Goal: Task Accomplishment & Management: Complete application form

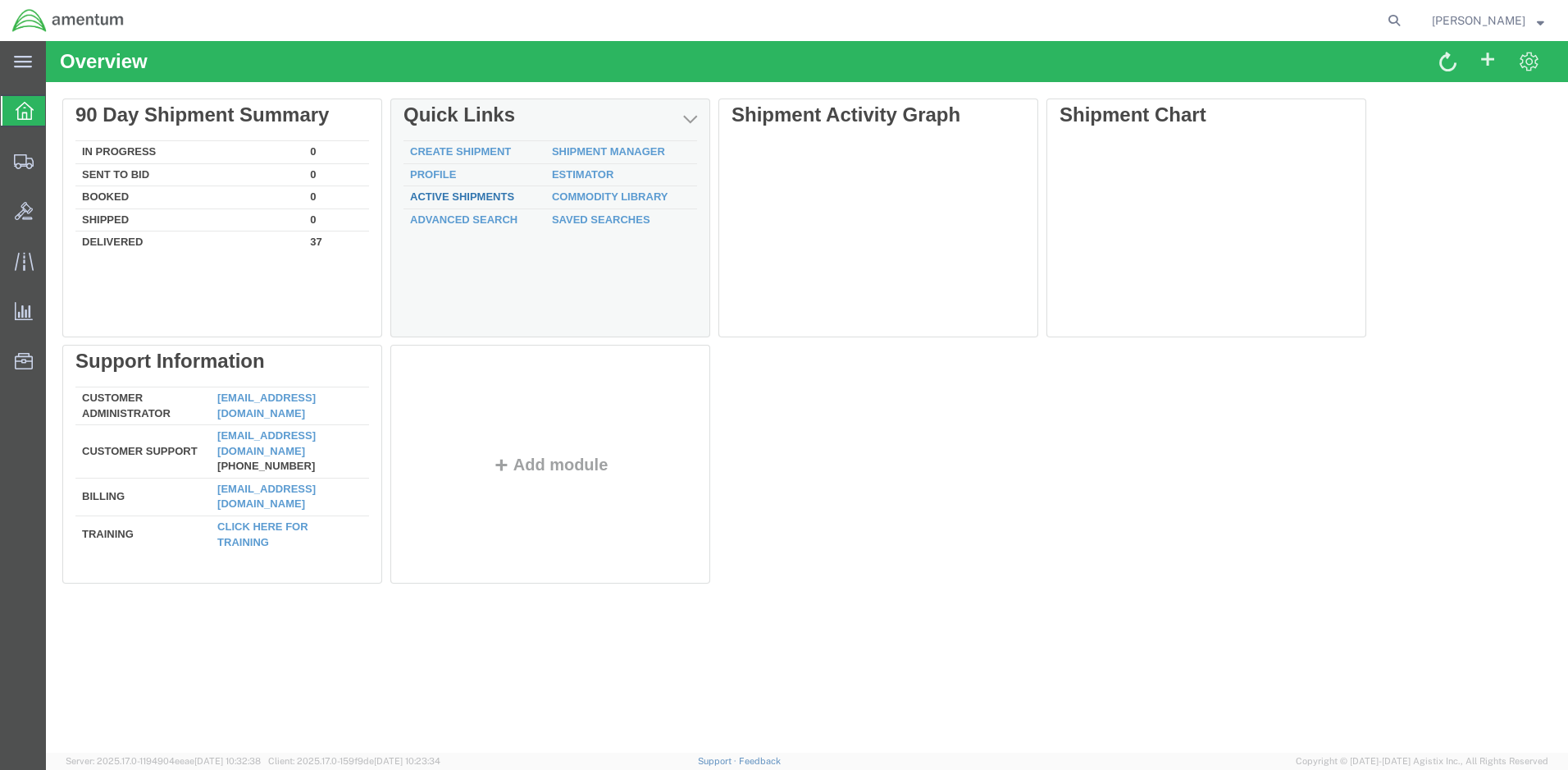
click at [457, 194] on link "Active Shipments" at bounding box center [462, 197] width 104 height 13
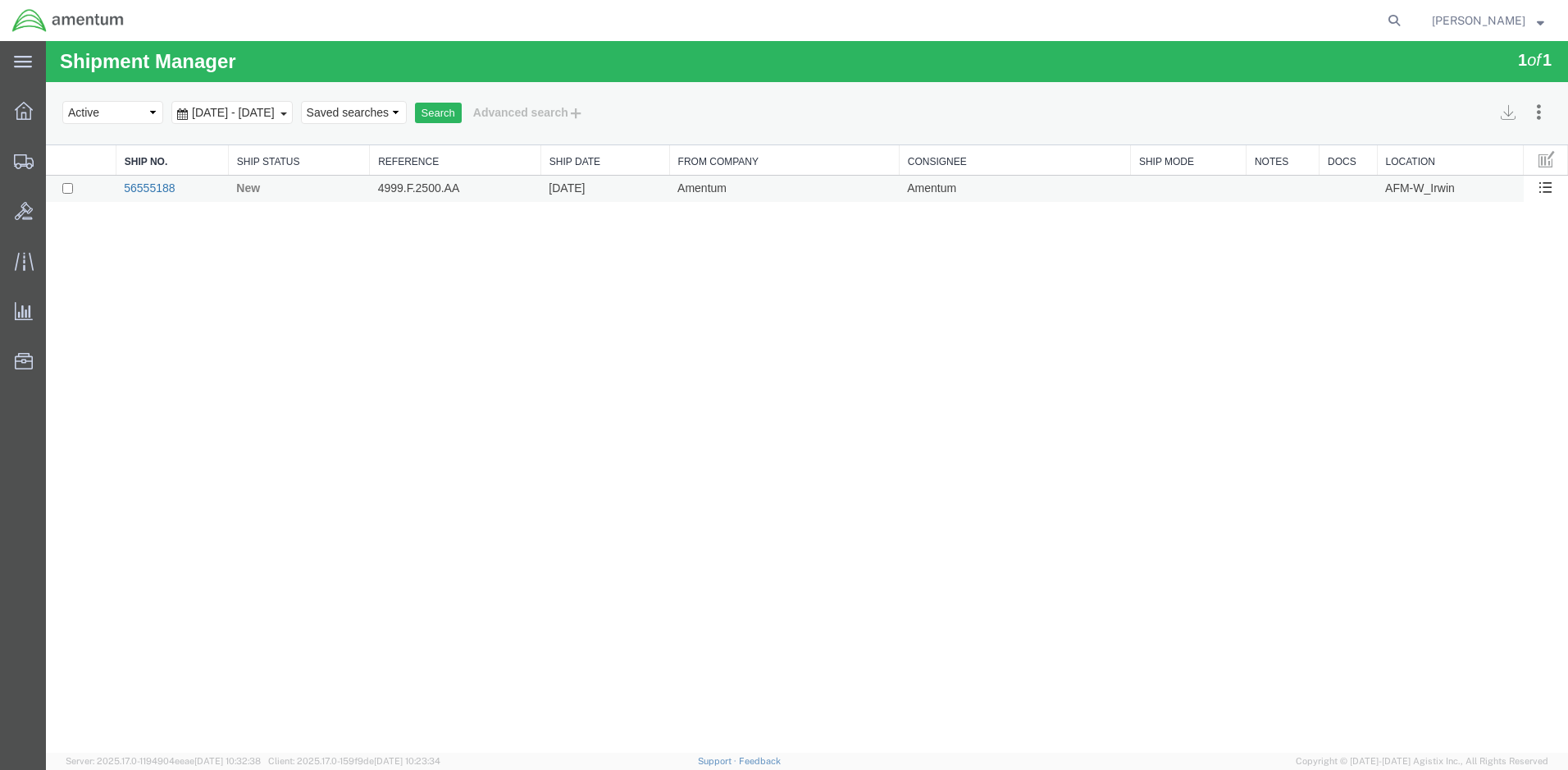
click at [161, 186] on link "56555188" at bounding box center [149, 188] width 51 height 13
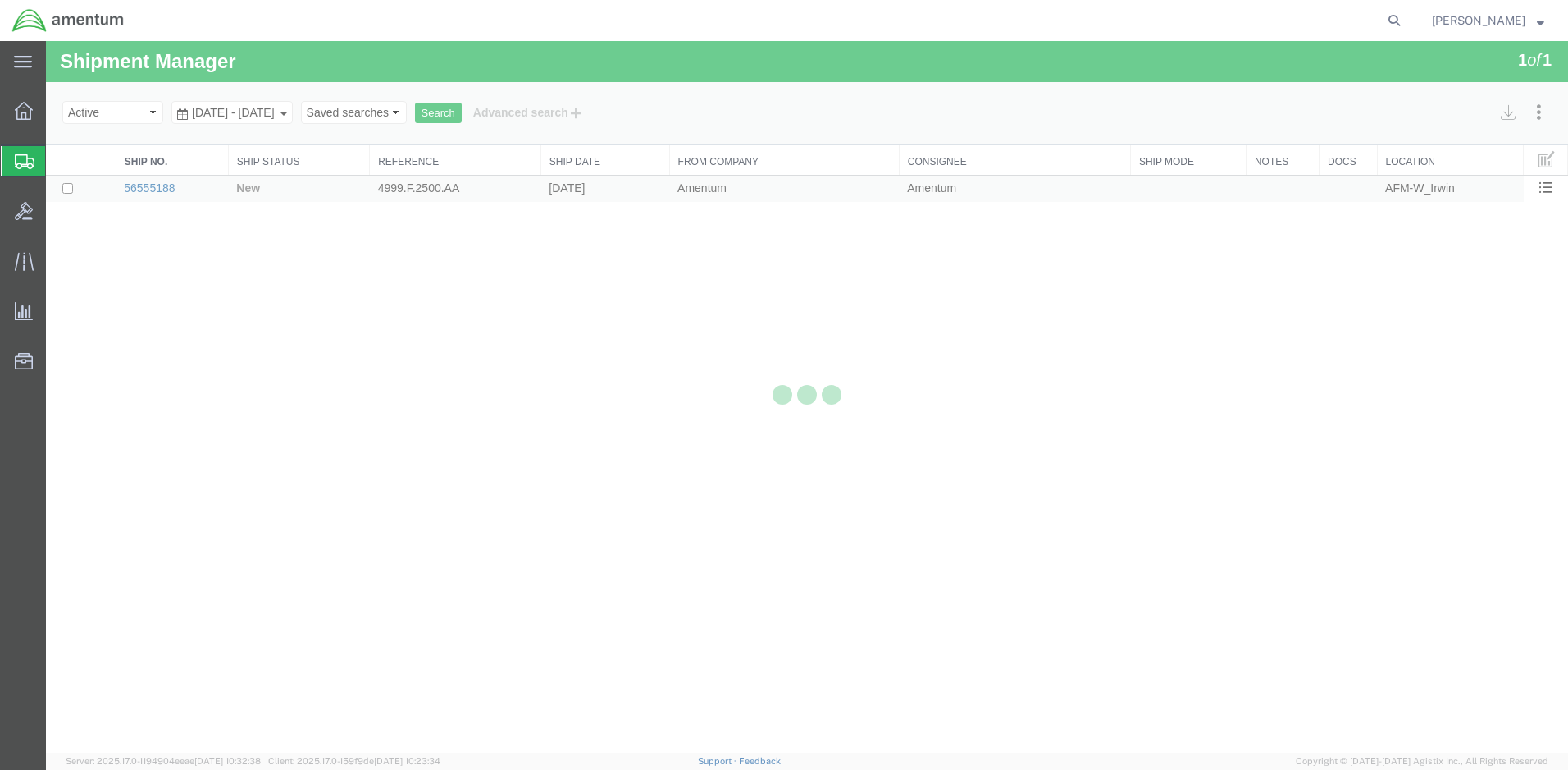
click at [161, 186] on link "56555188" at bounding box center [149, 188] width 51 height 13
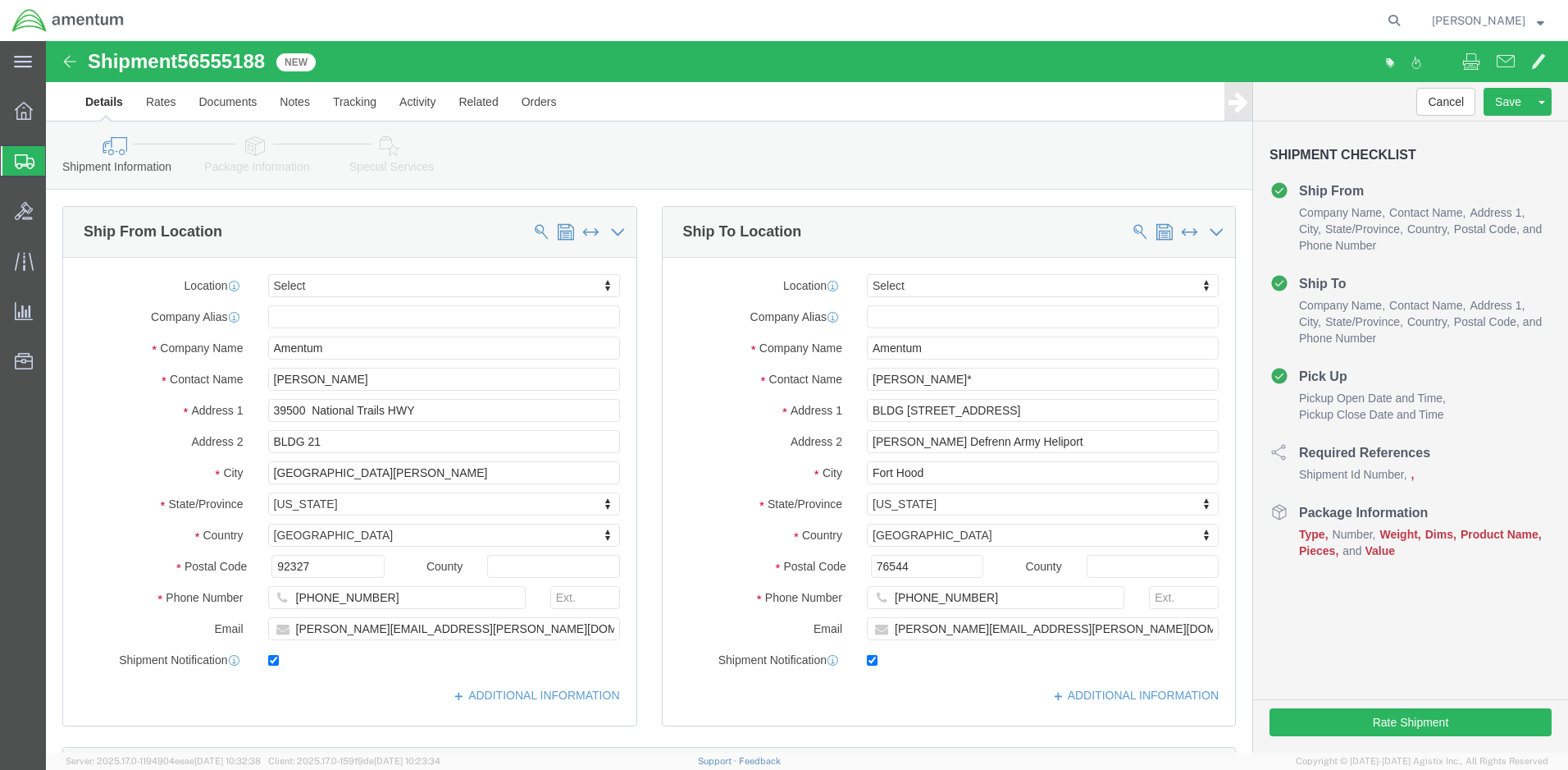
click button "Continue"
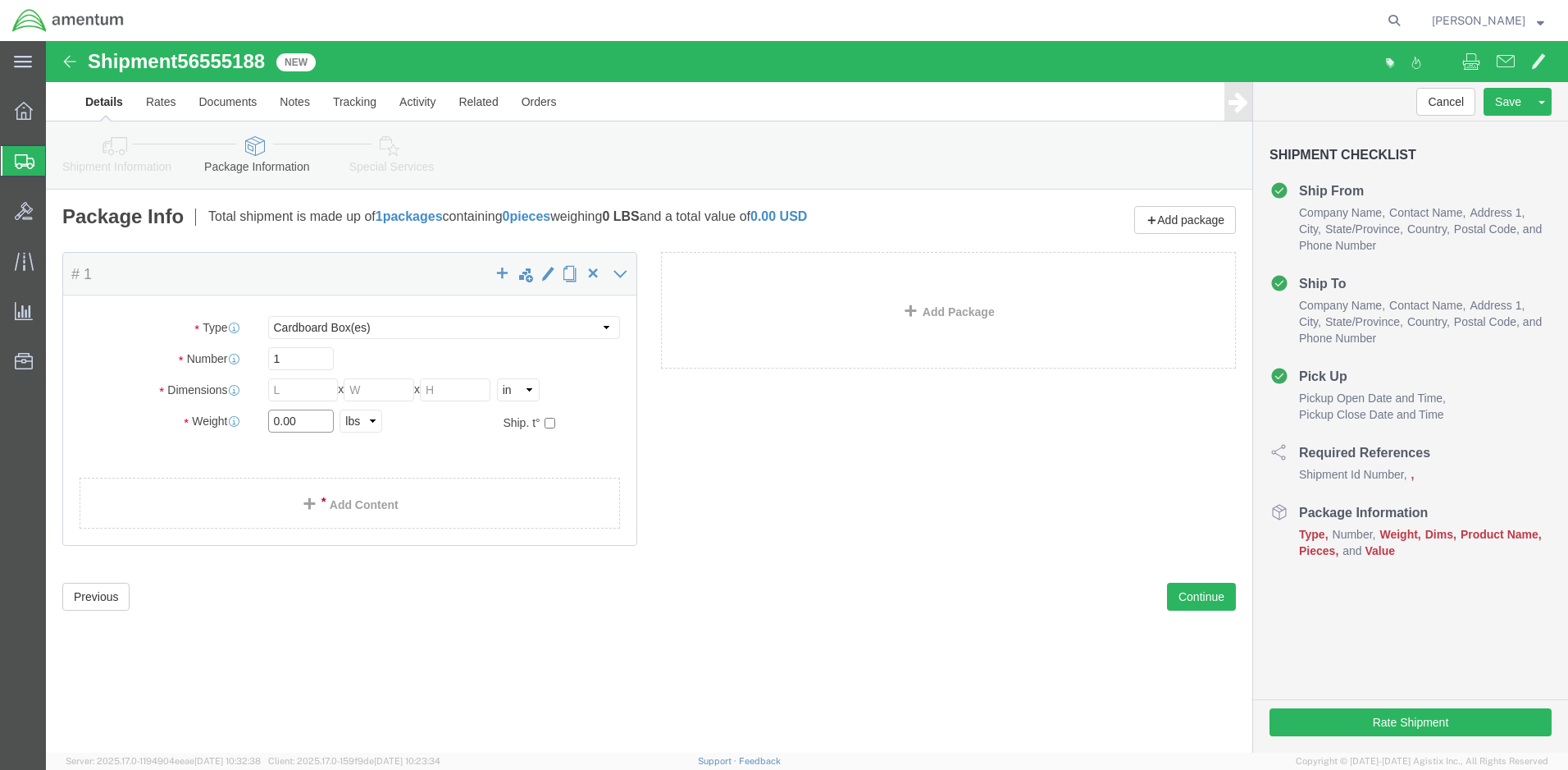
click input "0.00"
select select "LBOX"
type input "12.00"
type input "9.00"
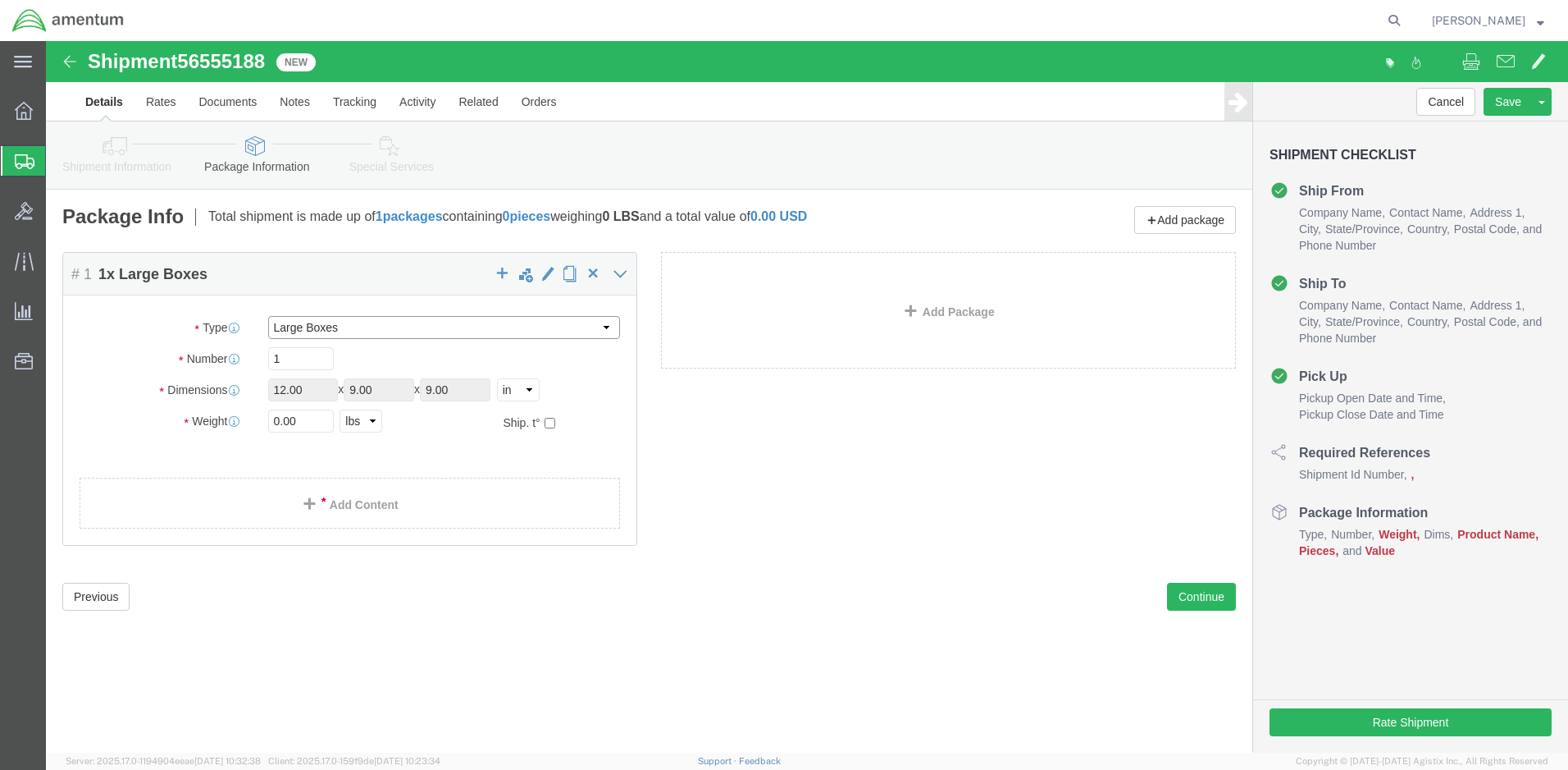
select select "LBX"
type input "17.50"
type input "12.50"
type input "3.00"
click input "0.00"
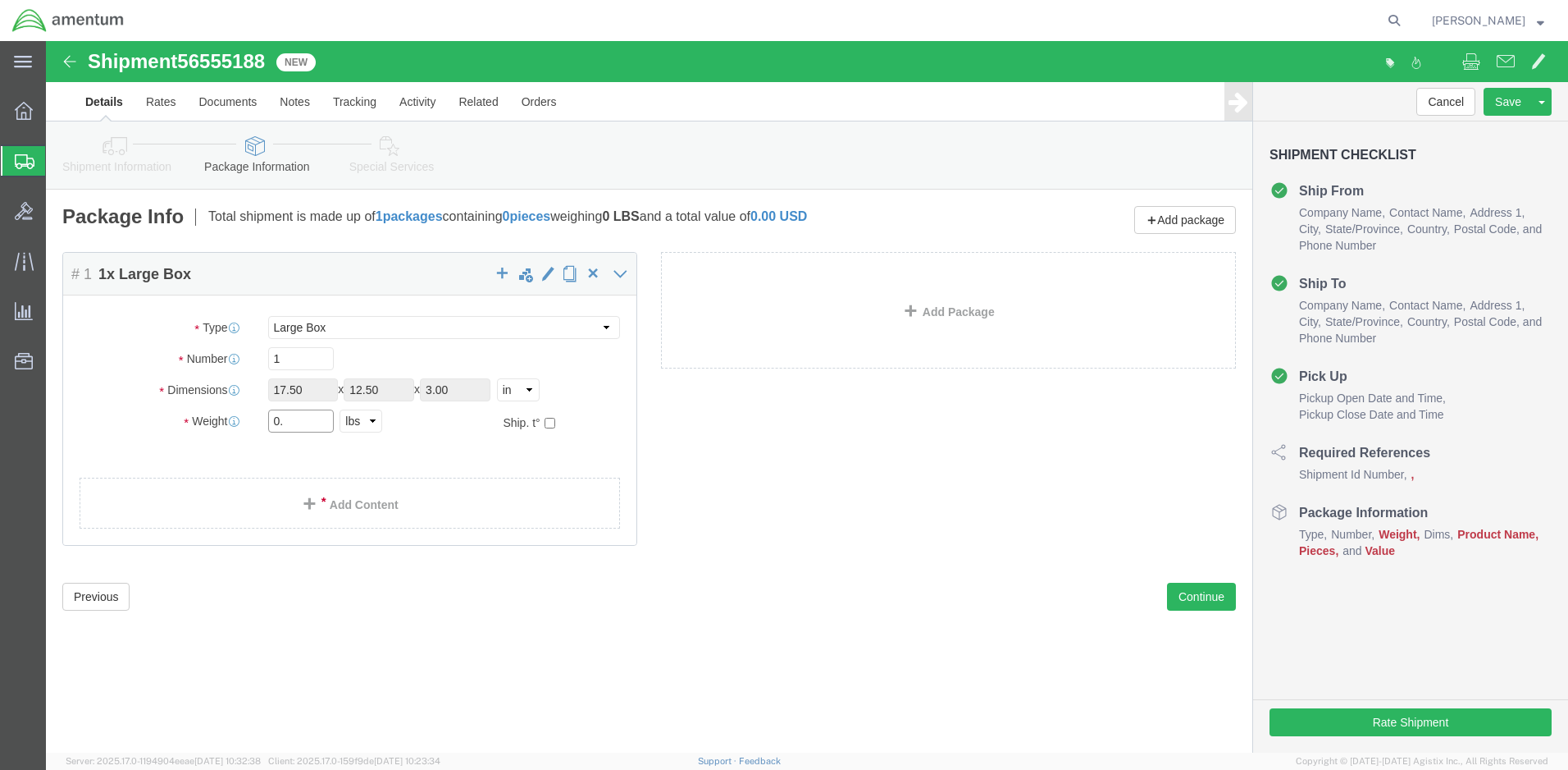
type input "0"
type input "7.0"
click span
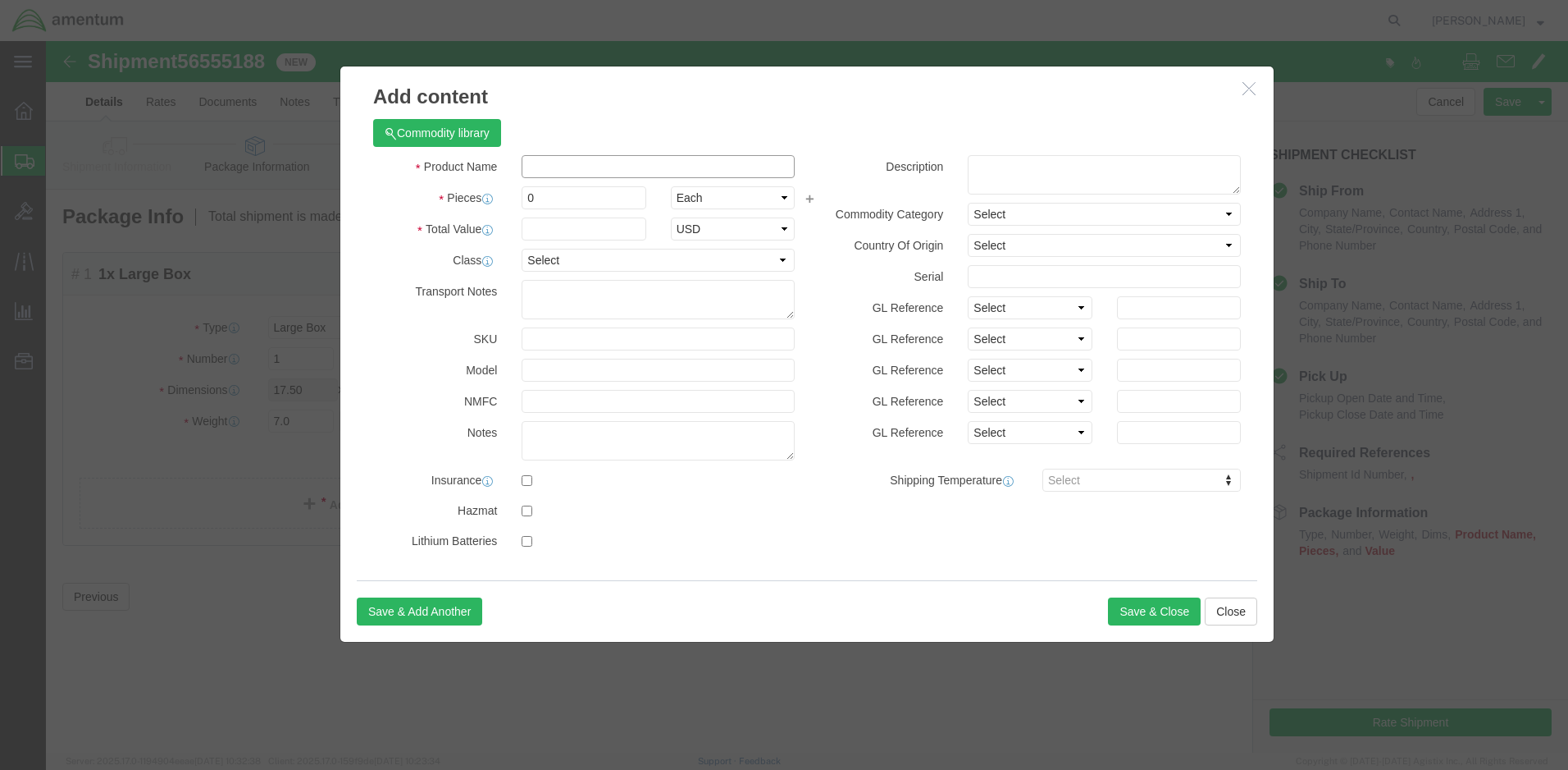
click input "text"
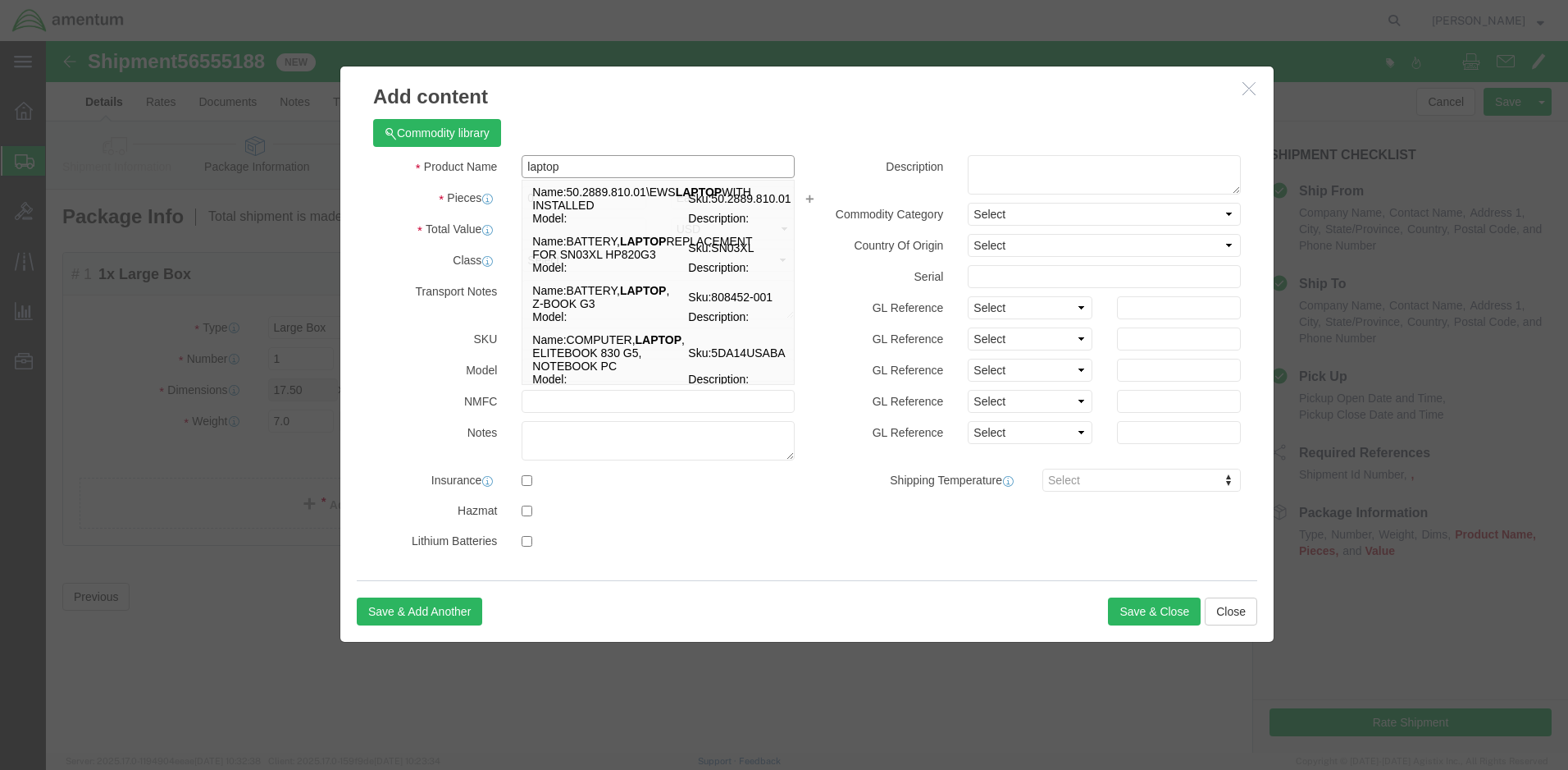
type input "laptop"
click input "text"
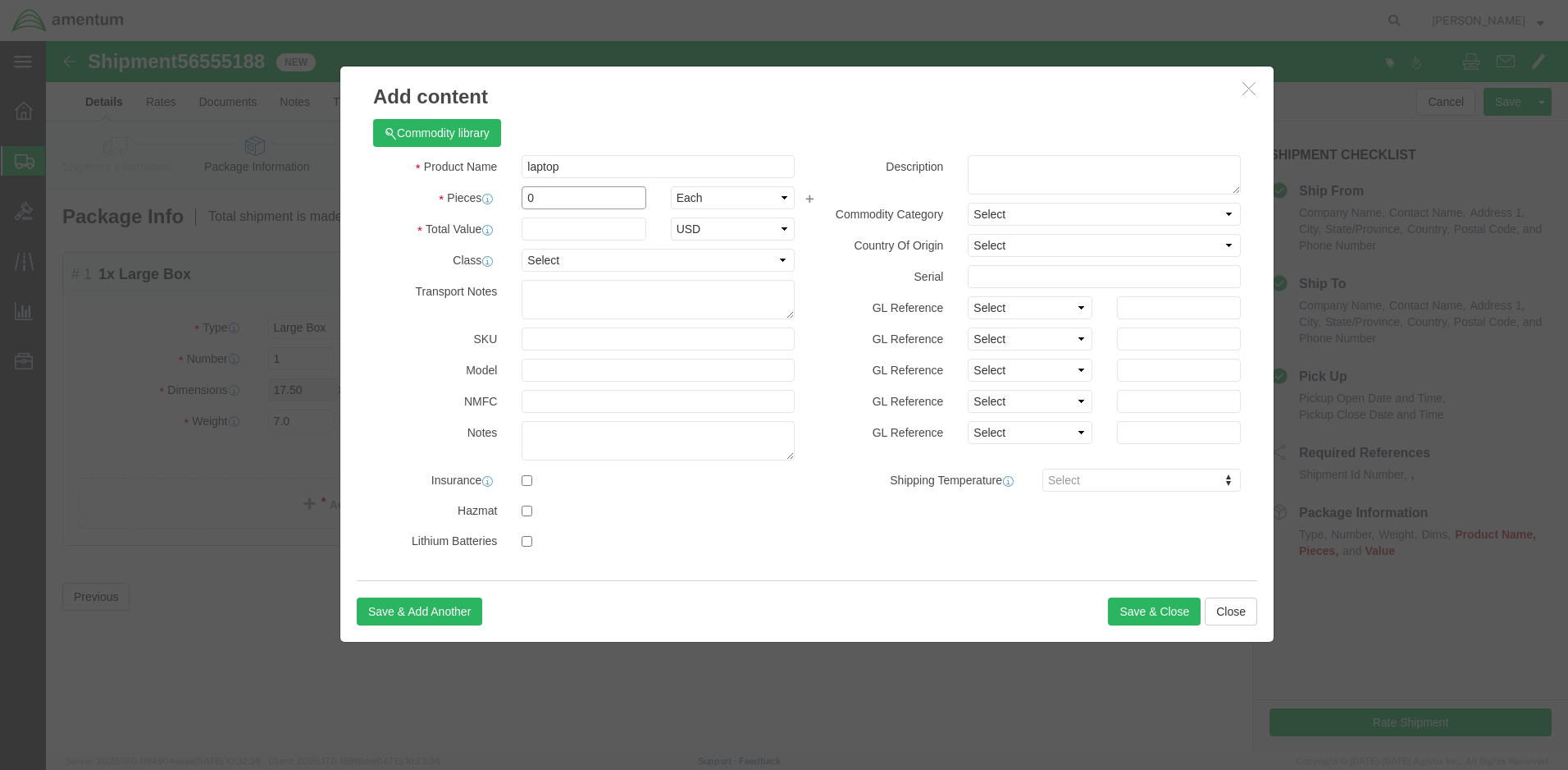
click input "0"
type input "1"
select select "50"
click input "text"
type input "5.00"
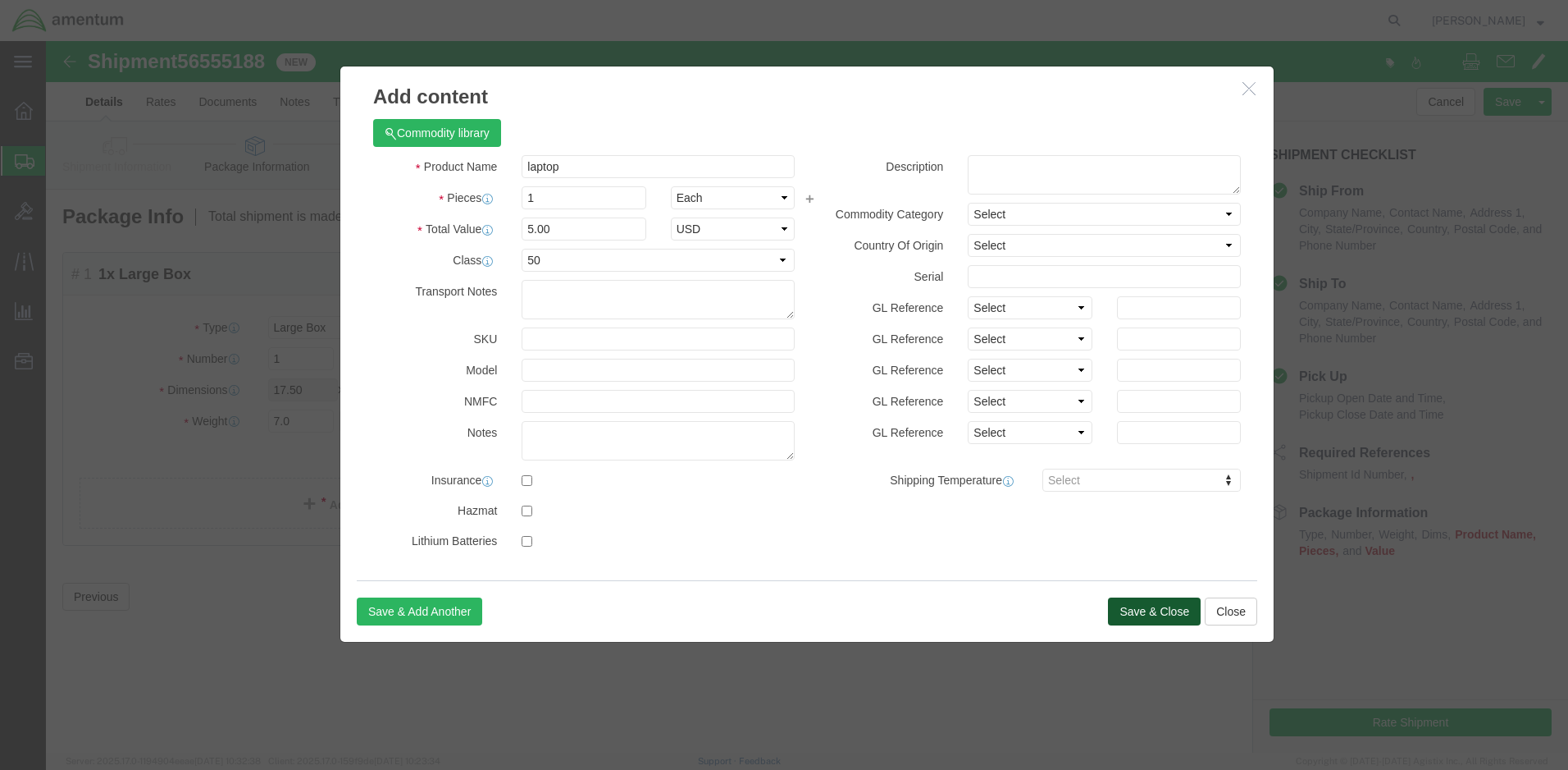
click button "Save & Close"
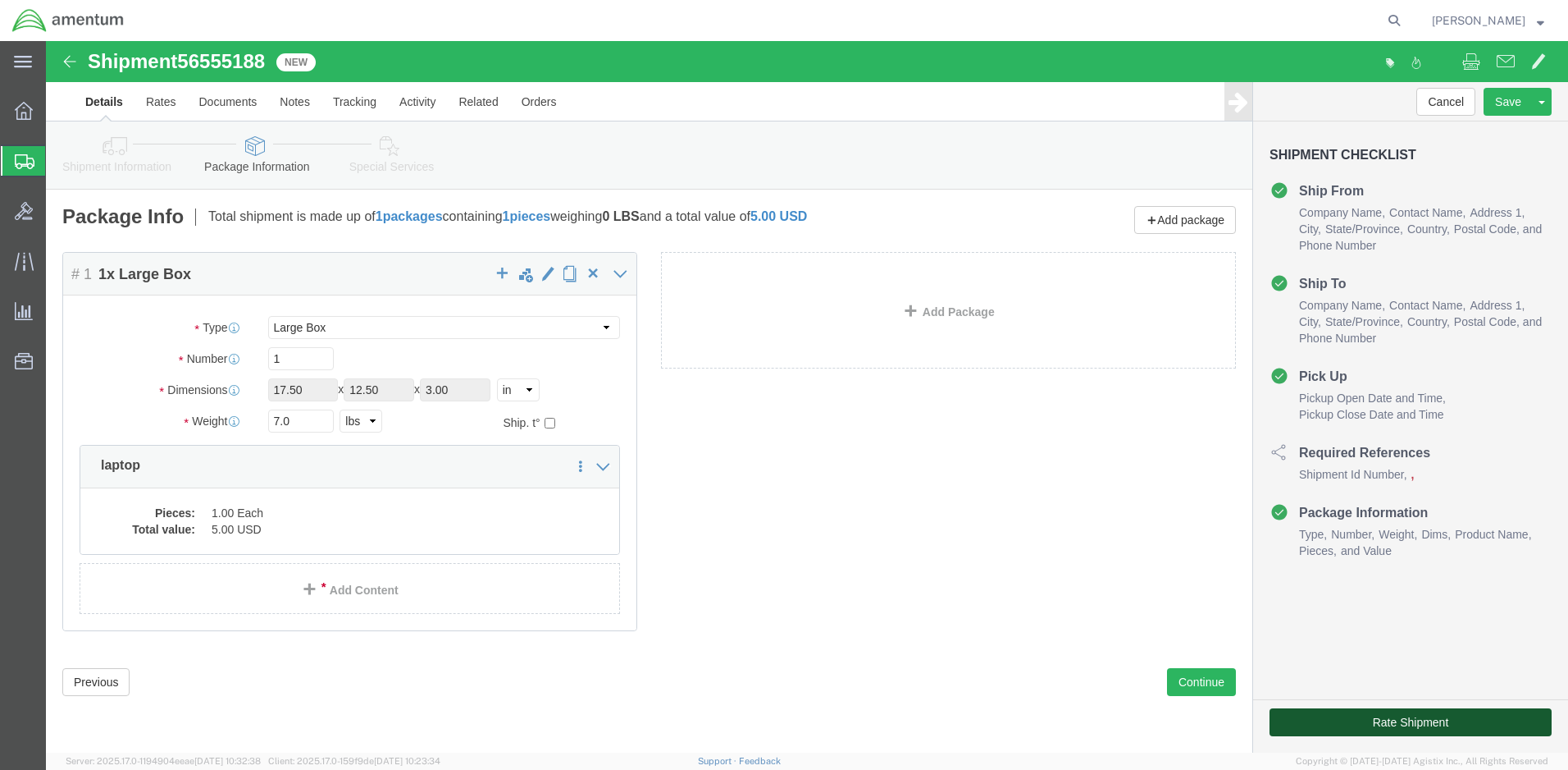
click button "Rate Shipment"
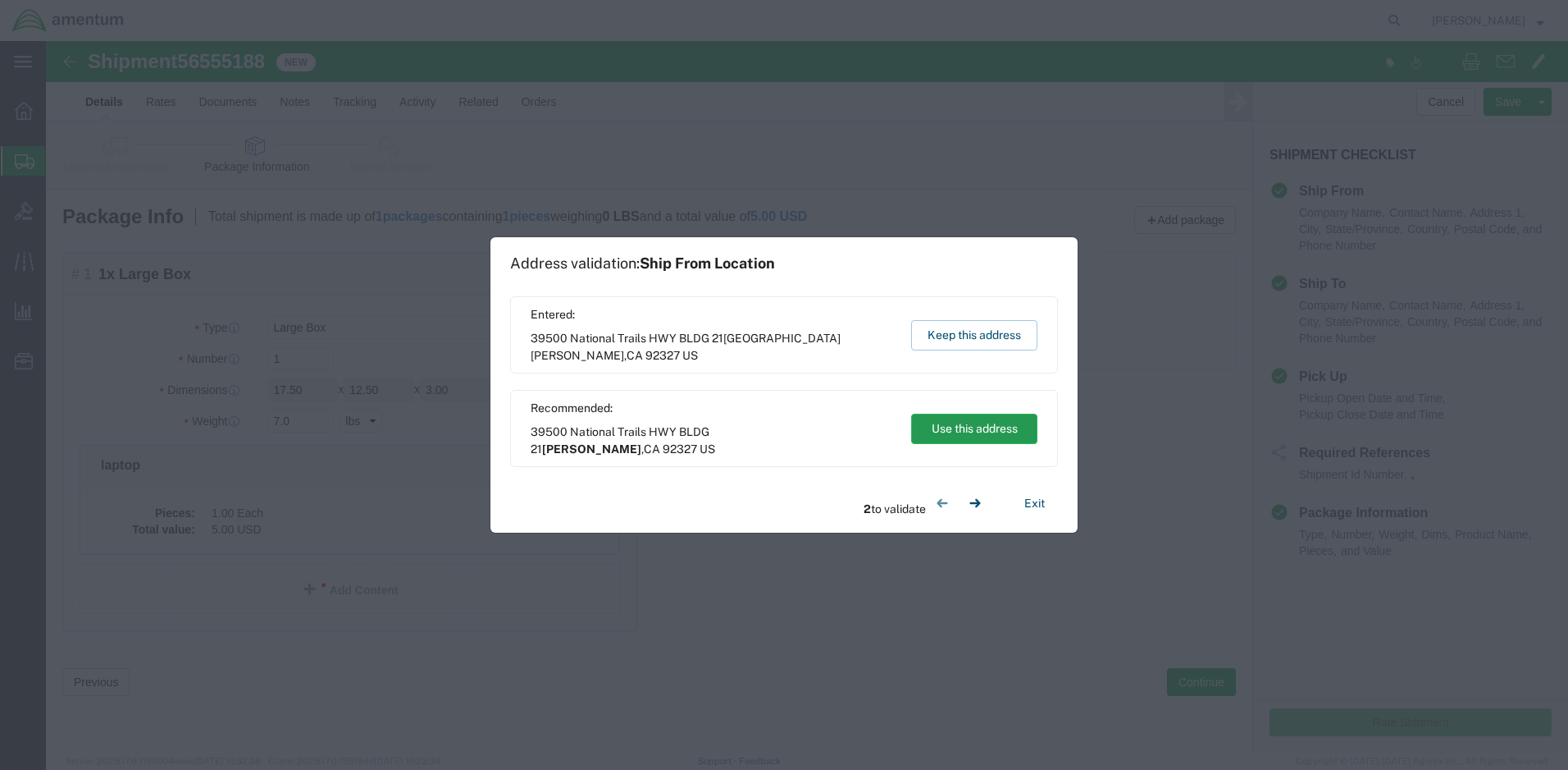
click at [954, 431] on button "Use this address" at bounding box center [974, 429] width 126 height 31
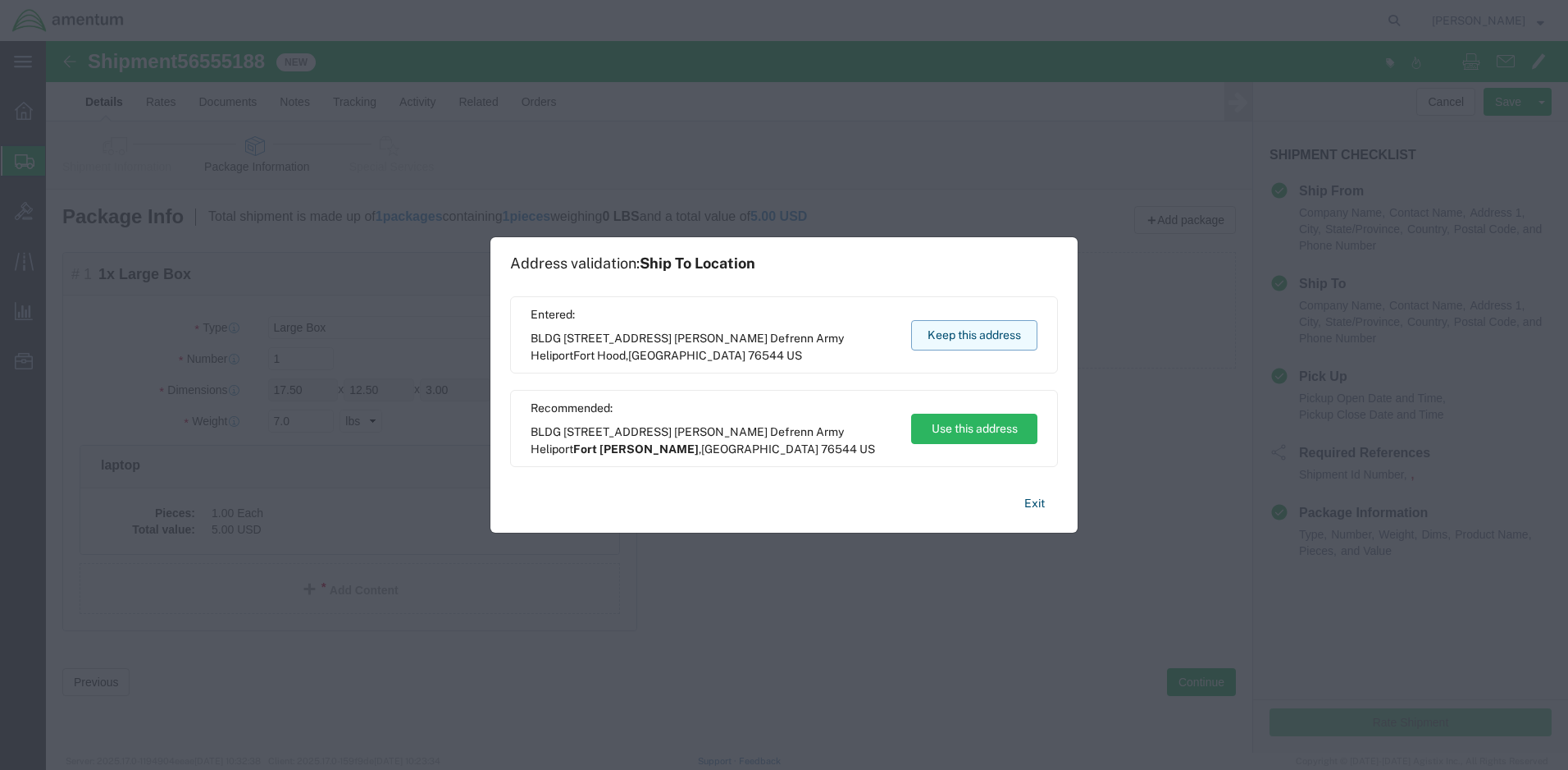
click at [954, 338] on button "Keep this address" at bounding box center [974, 335] width 126 height 31
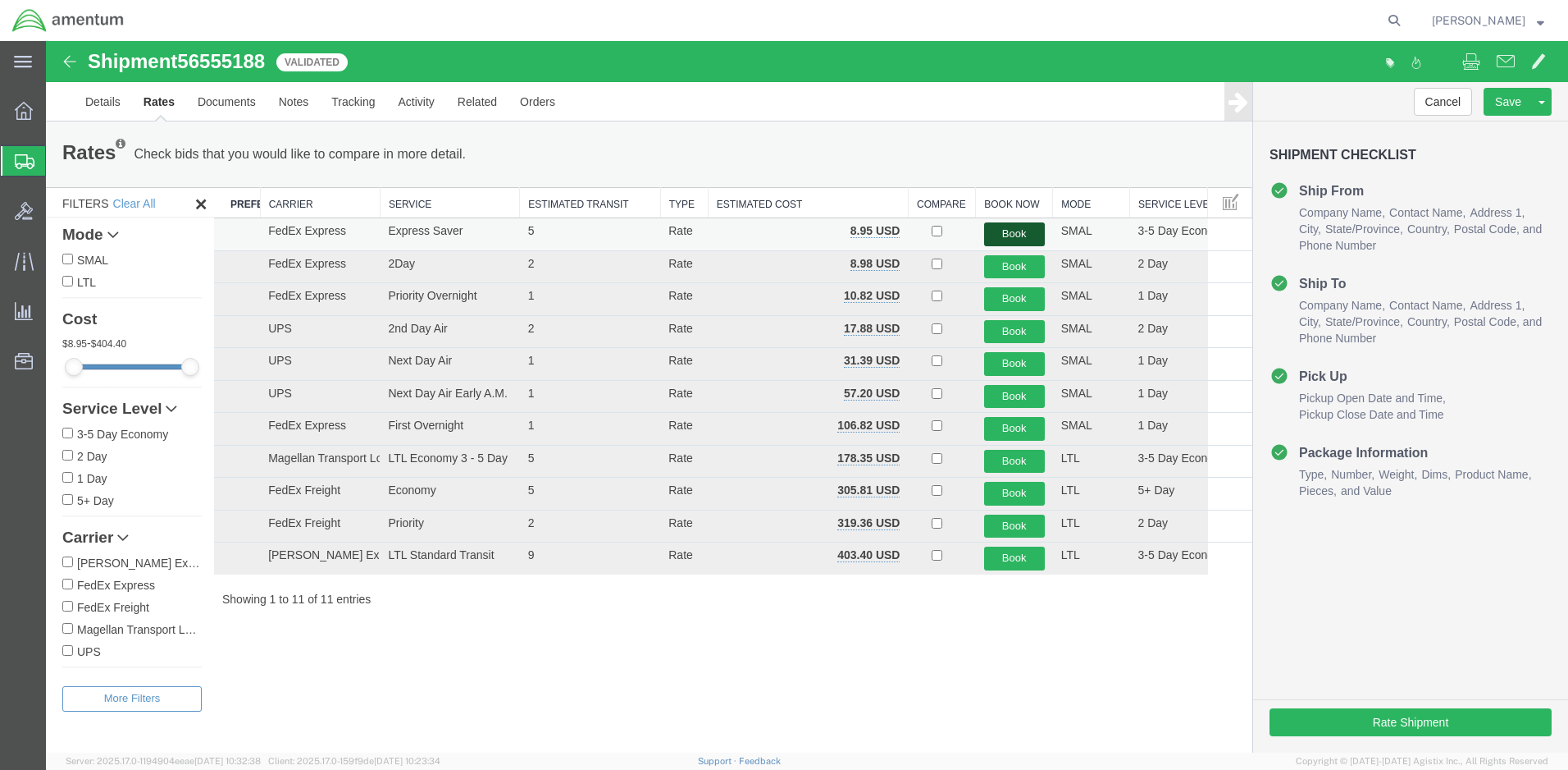
click at [1012, 230] on button "Book" at bounding box center [1014, 234] width 61 height 24
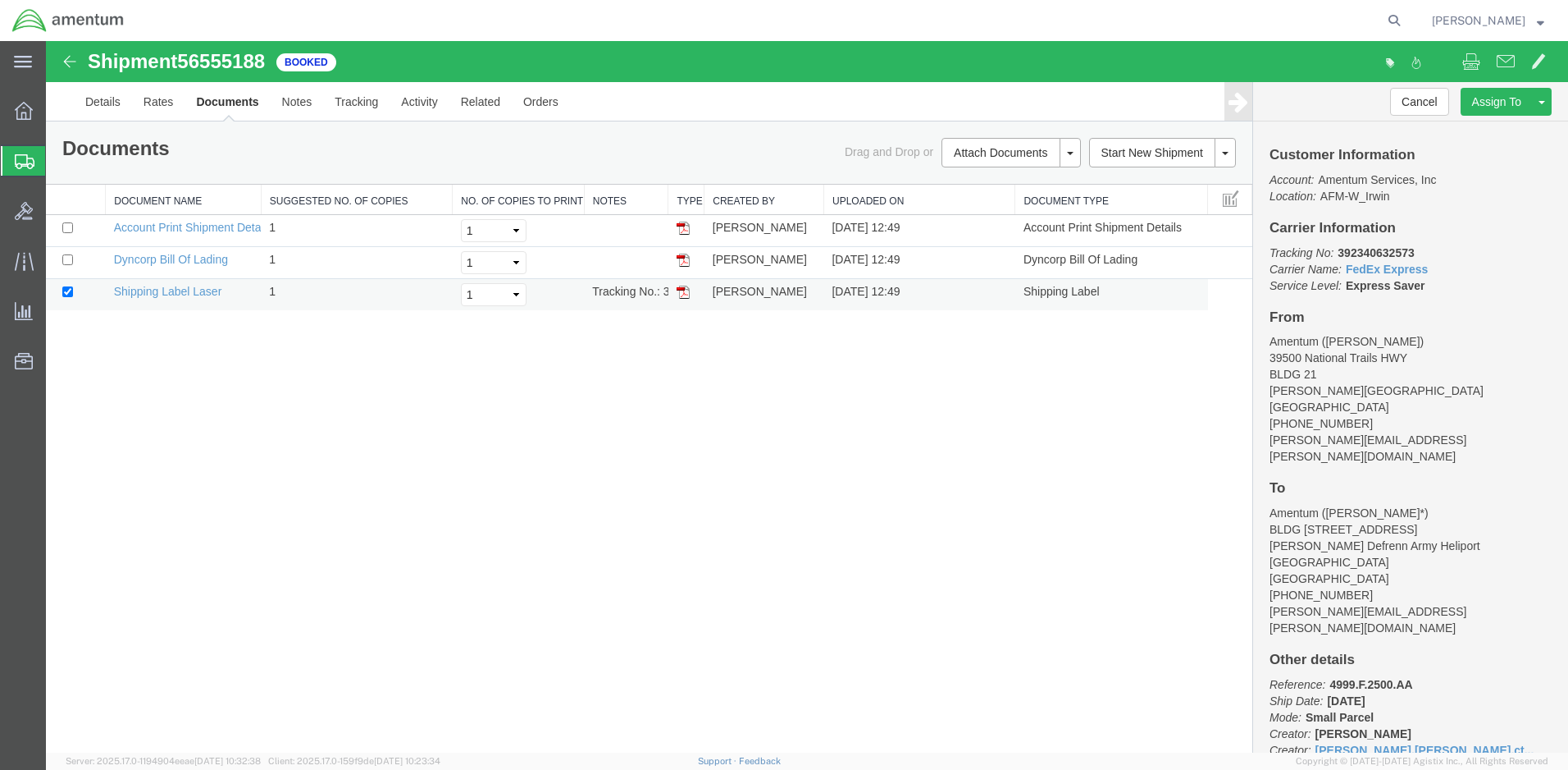
click at [682, 291] on img at bounding box center [684, 292] width 13 height 13
click at [683, 291] on img at bounding box center [684, 292] width 13 height 13
